Goal: Information Seeking & Learning: Learn about a topic

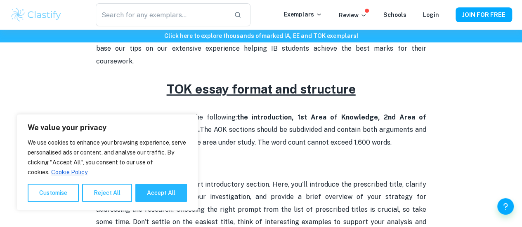
scroll to position [317, 0]
click at [172, 193] on button "Accept All" at bounding box center [161, 193] width 52 height 18
checkbox input "true"
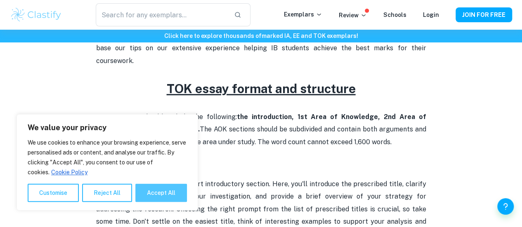
checkbox input "true"
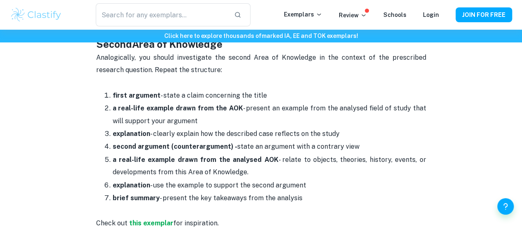
scroll to position [749, 0]
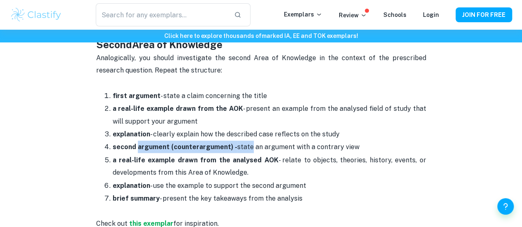
drag, startPoint x: 136, startPoint y: 141, endPoint x: 247, endPoint y: 140, distance: 111.0
click at [247, 141] on p "second argument (counterargument) - state an argument with a contrary view" at bounding box center [270, 147] width 314 height 12
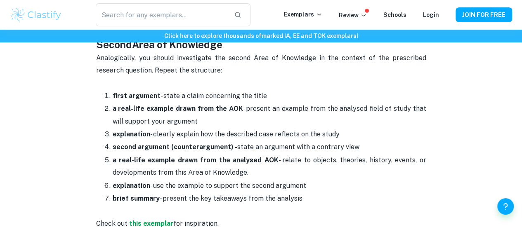
click at [338, 141] on p "second argument (counterargument) - state an argument with a contrary view" at bounding box center [270, 147] width 314 height 12
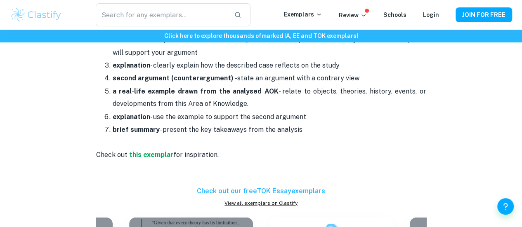
scroll to position [818, 0]
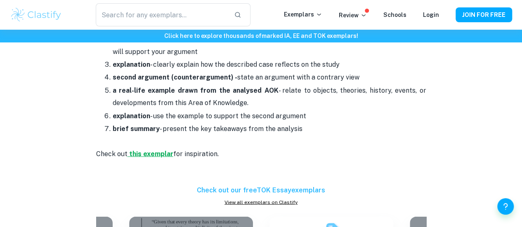
click at [152, 150] on strong "this exemplar" at bounding box center [151, 154] width 44 height 8
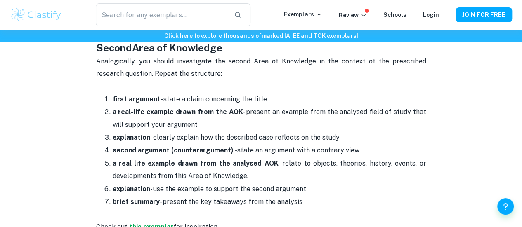
scroll to position [749, 0]
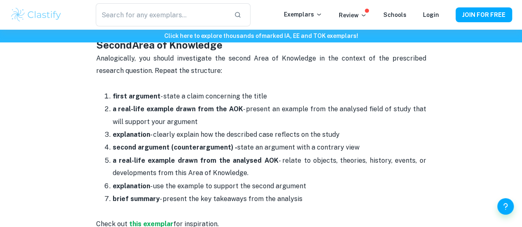
click at [244, 131] on p "explanation - clearly explain how the described case reflects on the study" at bounding box center [270, 134] width 314 height 12
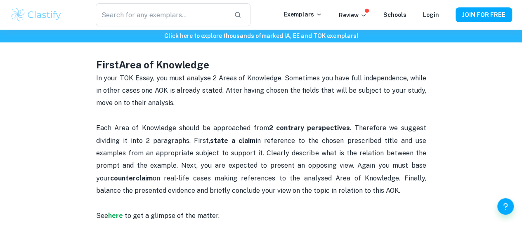
scroll to position [550, 0]
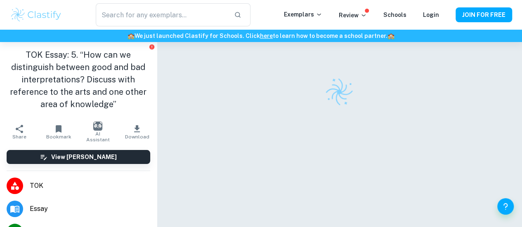
scroll to position [2, 0]
click at [250, 95] on div at bounding box center [339, 91] width 317 height 29
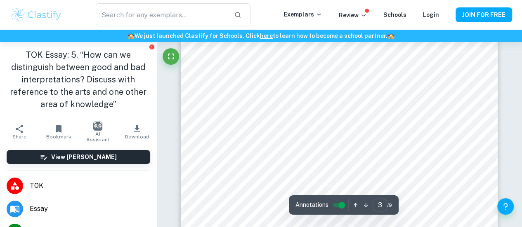
scroll to position [1098, 0]
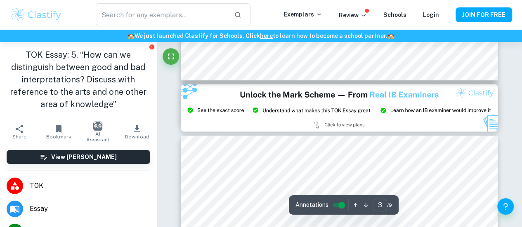
type input "2"
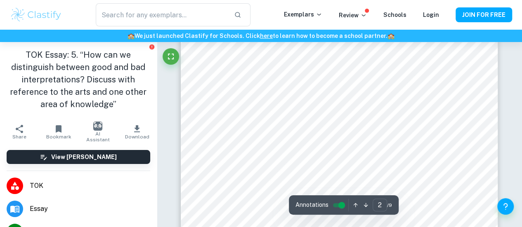
scroll to position [664, 0]
